Goal: Task Accomplishment & Management: Manage account settings

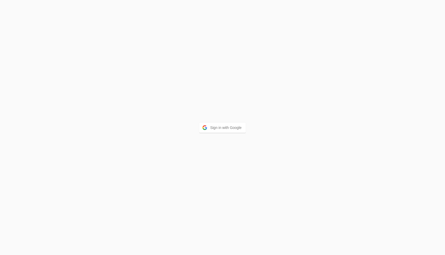
click at [219, 133] on div "Sign in with Google" at bounding box center [222, 127] width 445 height 255
click at [219, 128] on button "Sign in with Google" at bounding box center [222, 127] width 47 height 10
